Goal: Complete application form

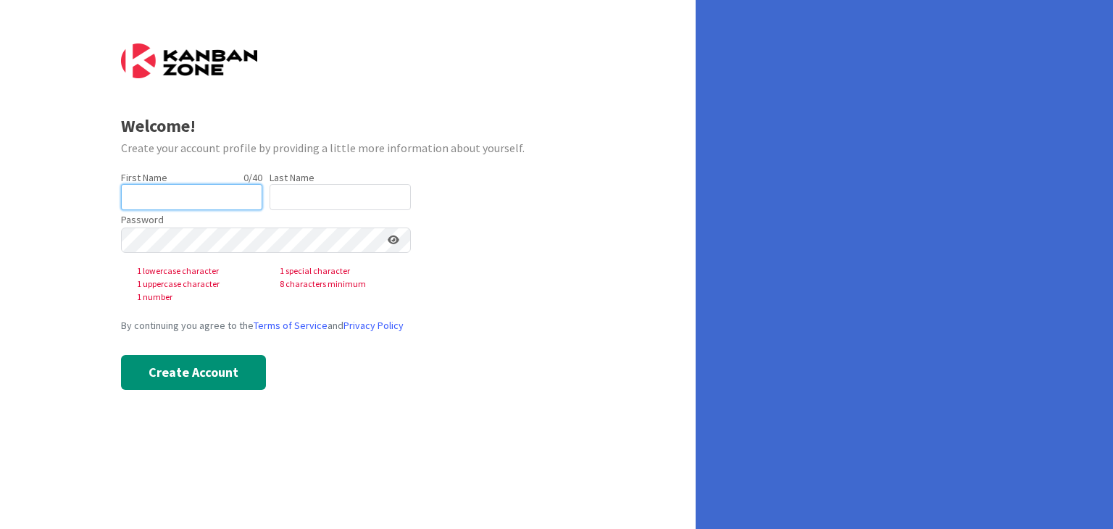
click at [162, 198] on input "text" at bounding box center [191, 197] width 141 height 26
type input "[PERSON_NAME]"
click at [289, 197] on input "text" at bounding box center [340, 197] width 141 height 26
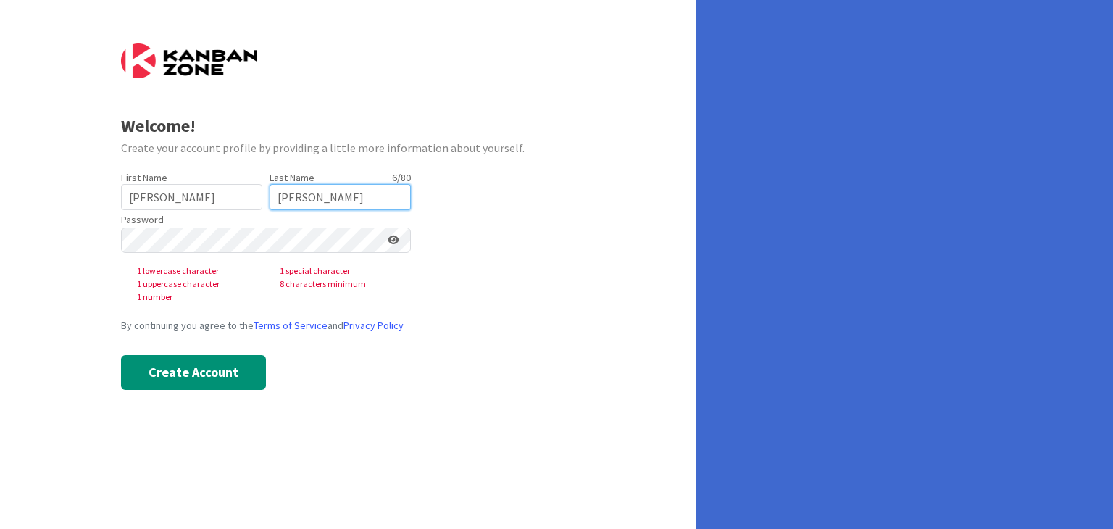
type input "[PERSON_NAME]"
click at [113, 243] on div "Welcome! Create your account profile by providing a little more information abo…" at bounding box center [348, 264] width 696 height 529
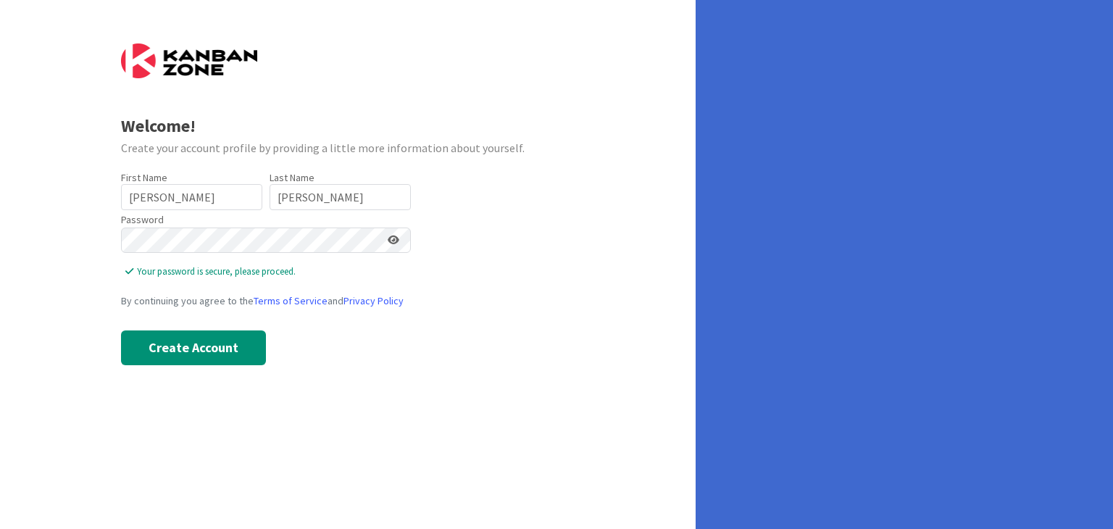
click at [396, 242] on icon at bounding box center [394, 240] width 12 height 10
click at [396, 242] on icon at bounding box center [392, 240] width 13 height 10
click at [190, 349] on button "Create Account" at bounding box center [193, 347] width 145 height 35
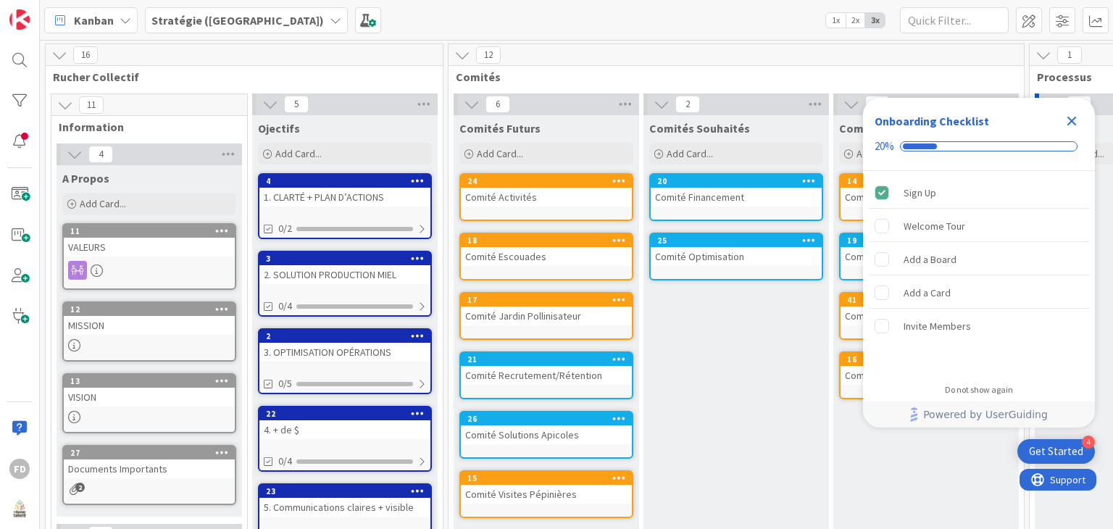
click at [1072, 117] on icon "Close Checklist" at bounding box center [1071, 120] width 17 height 17
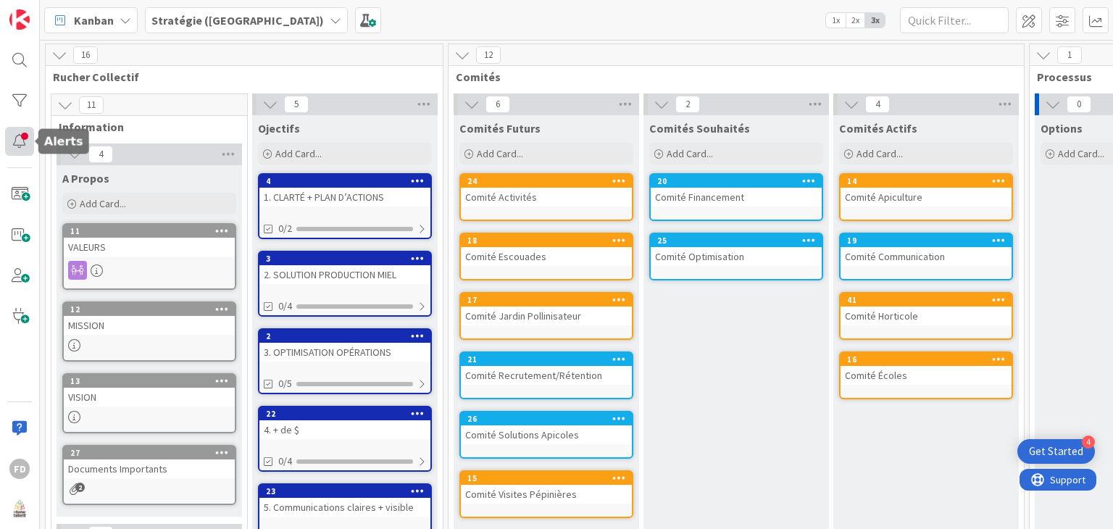
click at [25, 135] on div at bounding box center [19, 141] width 29 height 29
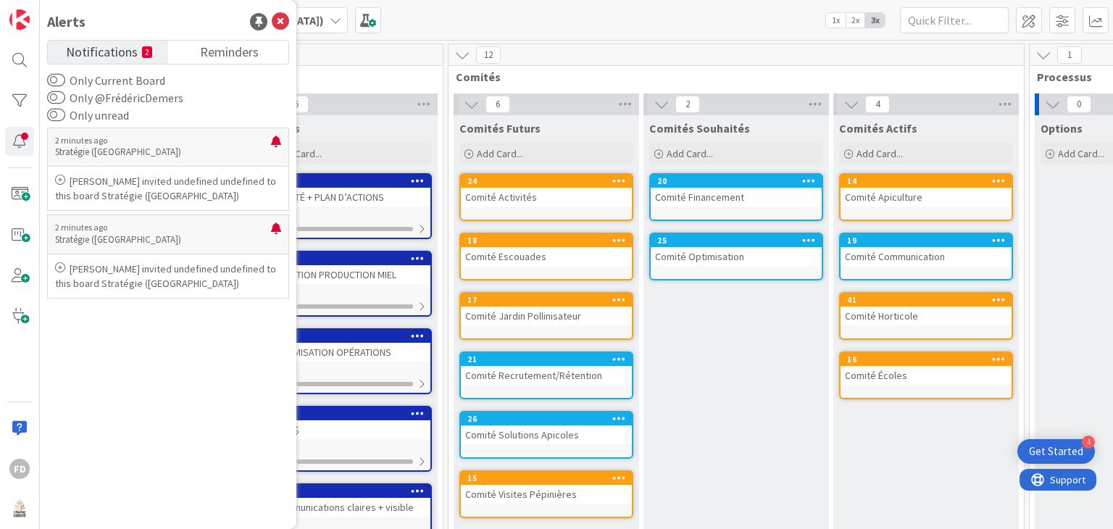
click at [438, 21] on div "Kanban Stratégie (CA) 1x 2x 3x" at bounding box center [576, 20] width 1073 height 40
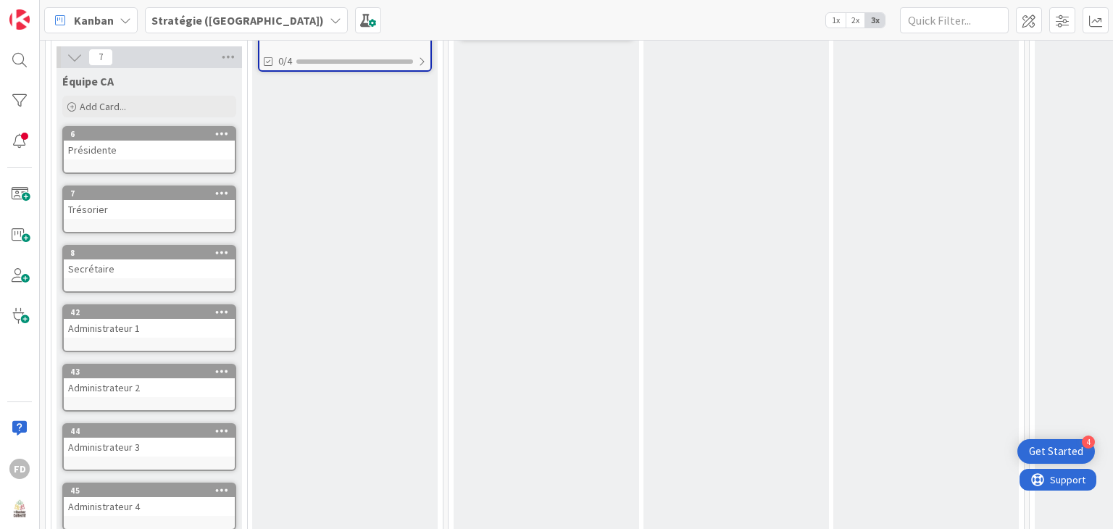
scroll to position [518, 0]
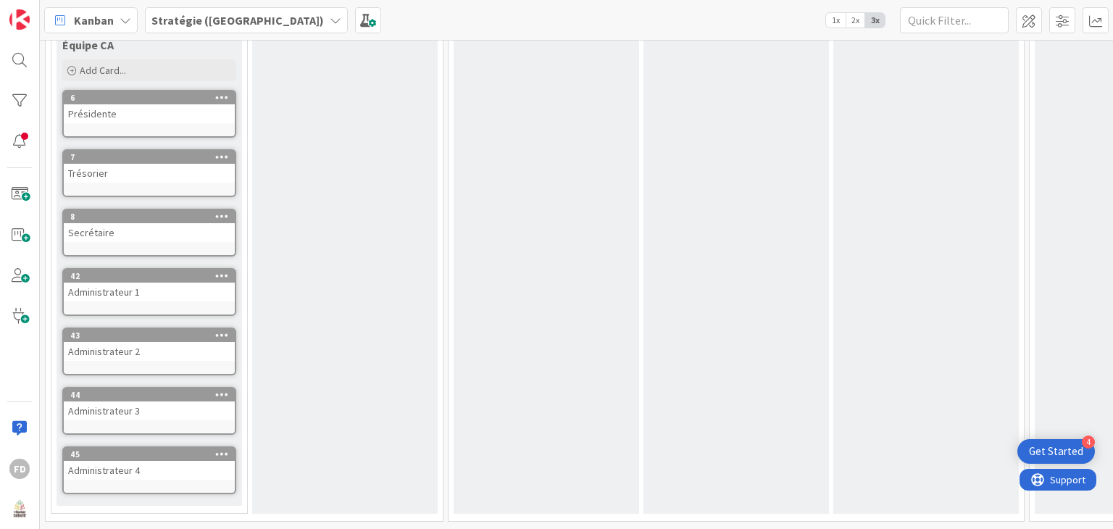
click at [134, 226] on div "Secrétaire" at bounding box center [149, 232] width 171 height 19
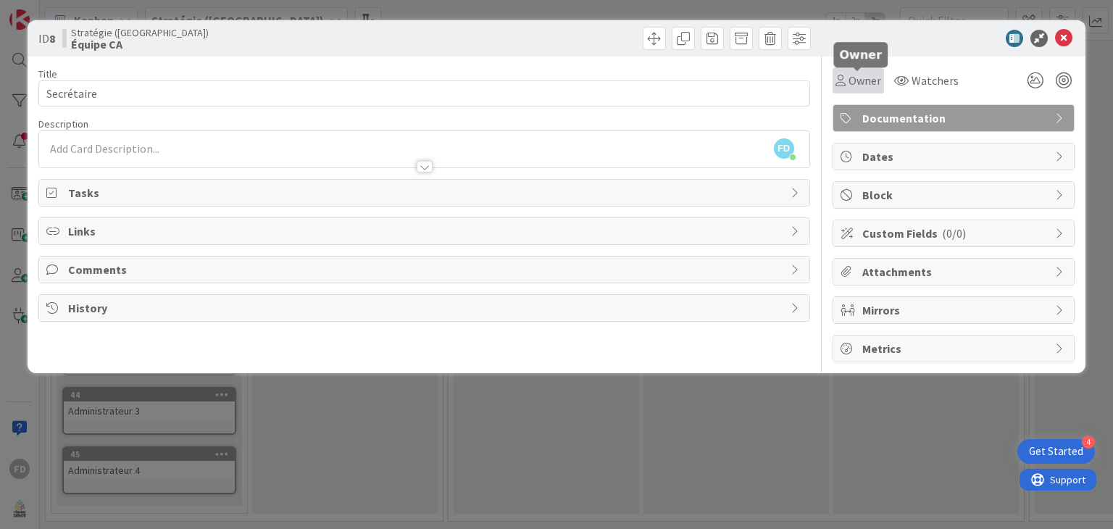
drag, startPoint x: 837, startPoint y: 79, endPoint x: 840, endPoint y: 87, distance: 8.8
click at [840, 87] on div "Owner" at bounding box center [858, 80] width 46 height 17
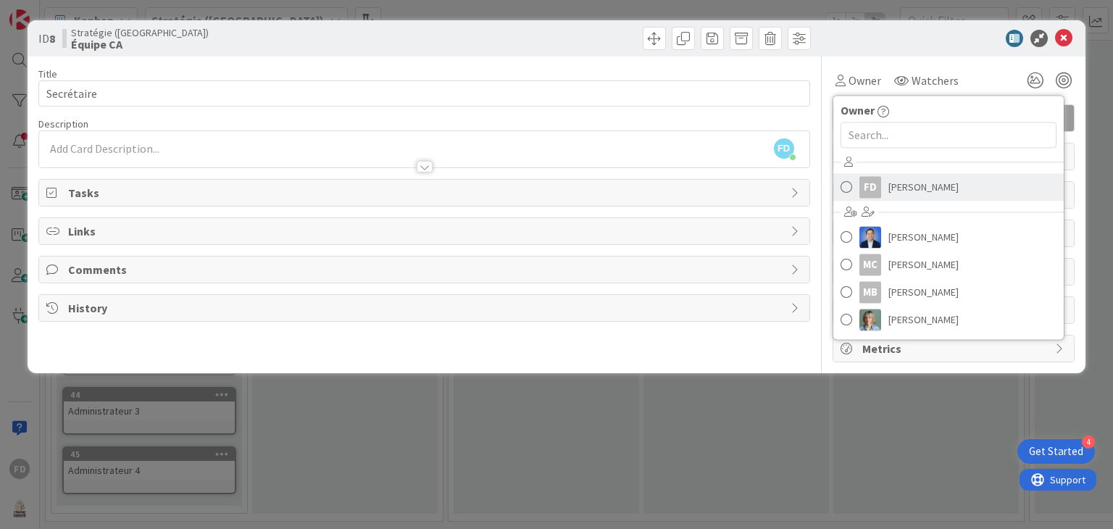
click at [922, 195] on span "[PERSON_NAME]" at bounding box center [923, 187] width 70 height 22
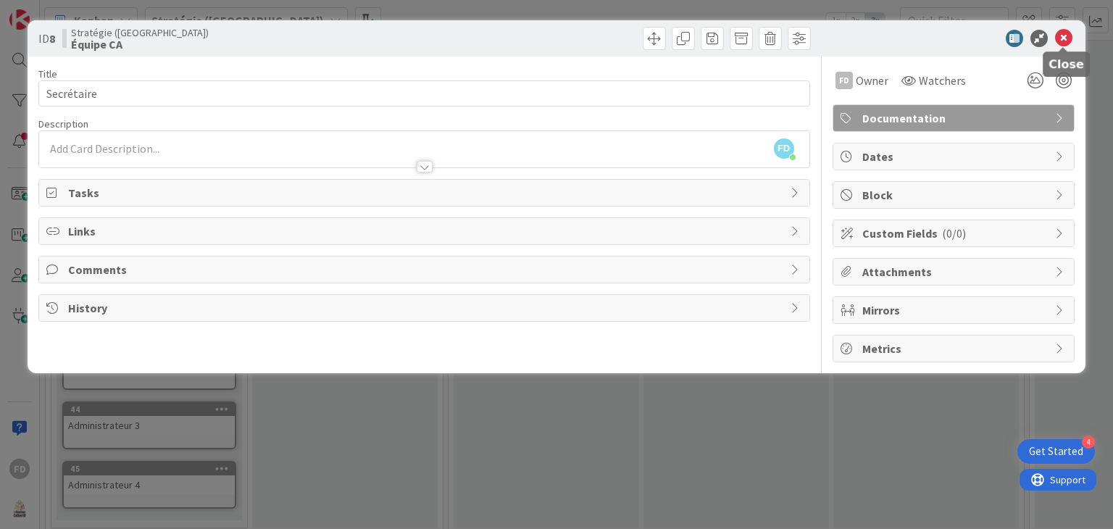
click at [1072, 43] on div at bounding box center [946, 38] width 256 height 17
click at [1065, 30] on icon at bounding box center [1063, 38] width 17 height 17
